Goal: Check status: Check status

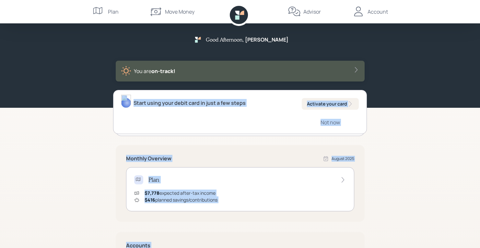
drag, startPoint x: 9, startPoint y: 1, endPoint x: -3, endPoint y: 32, distance: 33.5
click at [0, 32] on html "Good Afternoon , [PERSON_NAME] You are on‑track! Start using your debit card in…" at bounding box center [240, 189] width 480 height 379
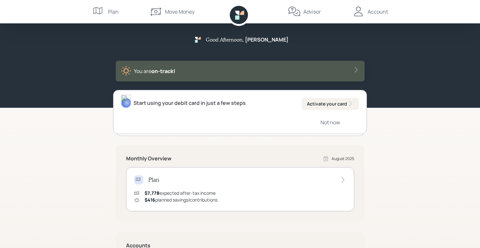
click at [75, 185] on div "Good Afternoon , [PERSON_NAME] You are on‑track! Start using your debit card in…" at bounding box center [240, 189] width 480 height 379
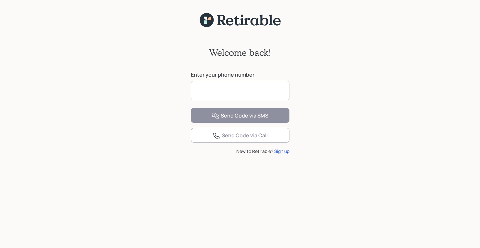
click at [230, 97] on input at bounding box center [240, 90] width 99 height 19
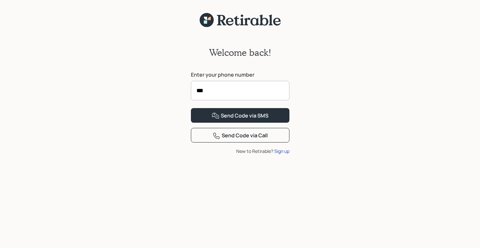
type input "****"
type input "**********"
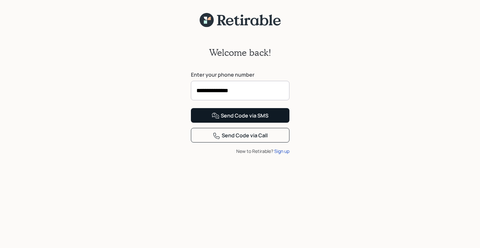
click at [240, 120] on div "Send Code via SMS" at bounding box center [240, 116] width 57 height 8
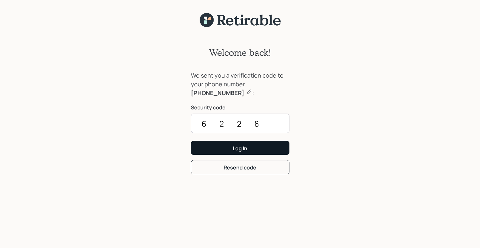
type input "6228"
click at [240, 147] on button "Log In" at bounding box center [240, 148] width 99 height 14
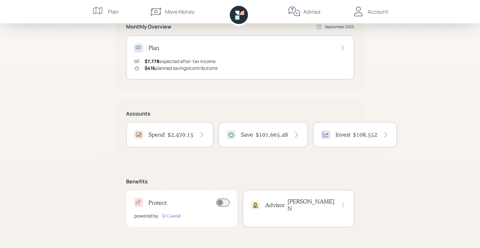
scroll to position [132, 0]
click at [177, 137] on h4 "$2,470.15" at bounding box center [181, 134] width 26 height 7
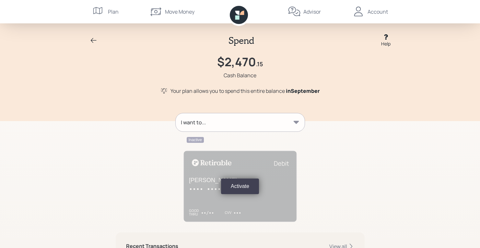
click at [92, 40] on icon at bounding box center [94, 41] width 8 height 8
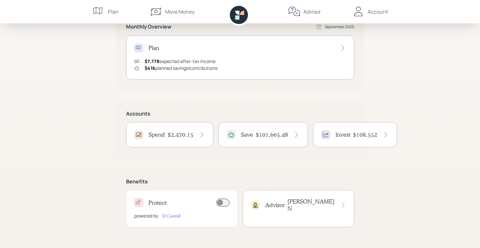
scroll to position [132, 0]
click at [278, 135] on h4 "$101,665.48" at bounding box center [272, 134] width 32 height 7
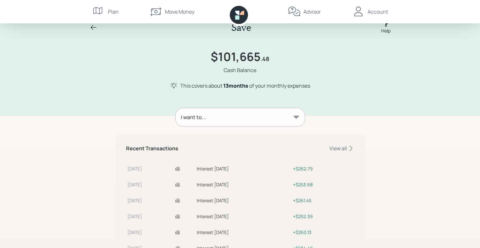
scroll to position [13, 0]
click at [90, 27] on icon at bounding box center [94, 28] width 8 height 8
